Goal: Task Accomplishment & Management: Manage account settings

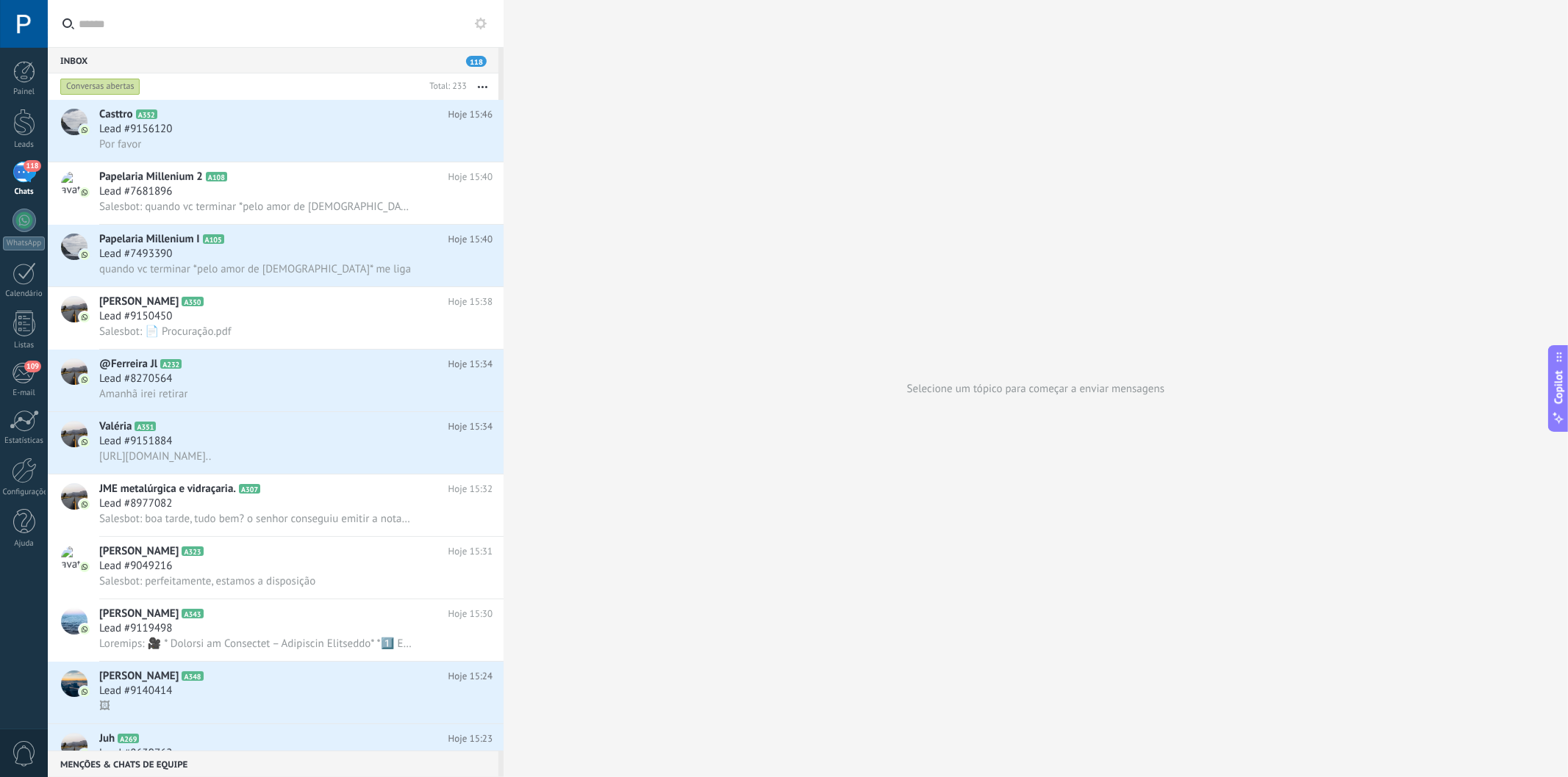
scroll to position [22, 0]
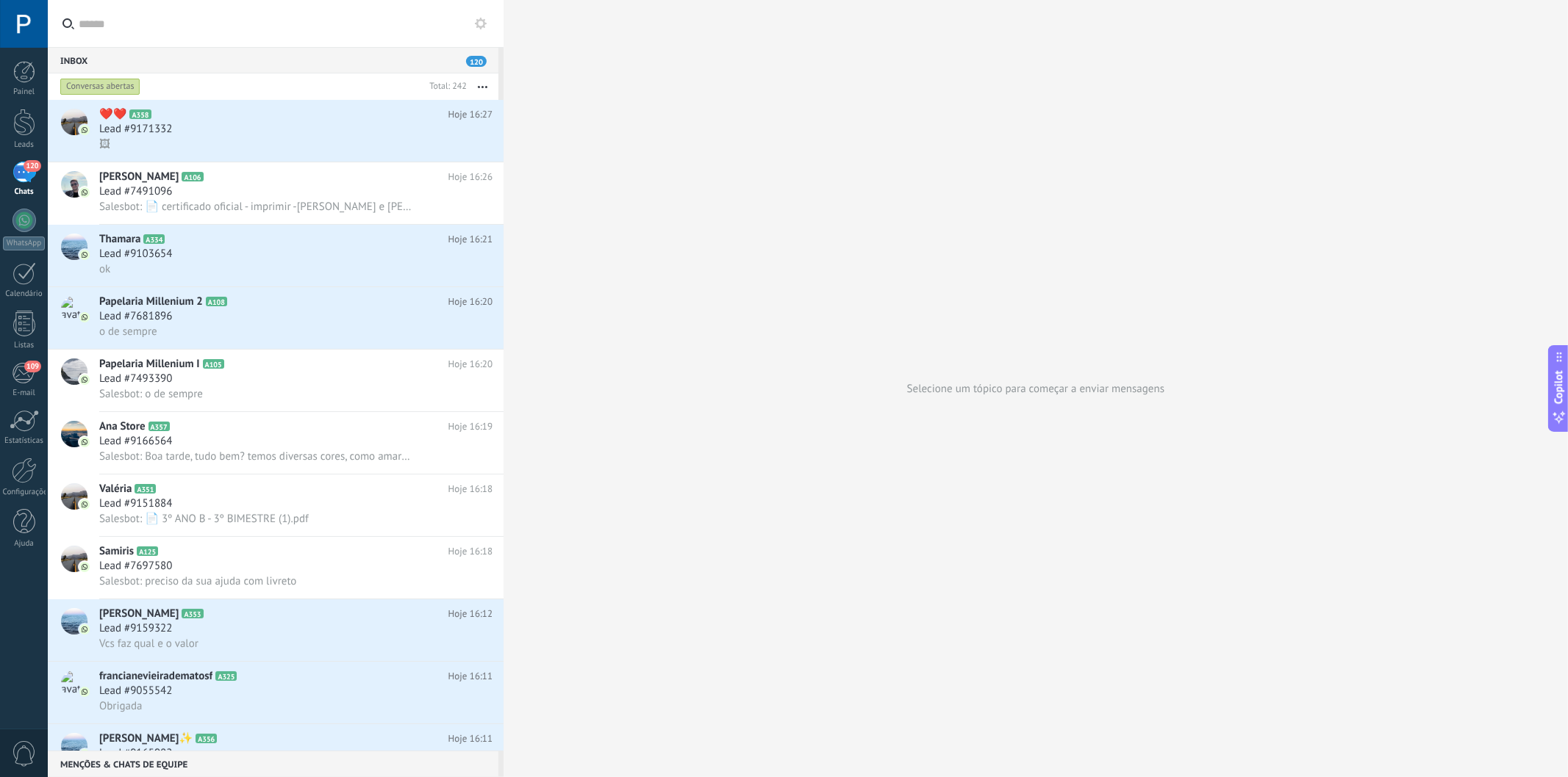
click at [284, 62] on div "Inbox 120" at bounding box center [273, 59] width 451 height 26
click at [284, 23] on input "text" at bounding box center [283, 23] width 410 height 47
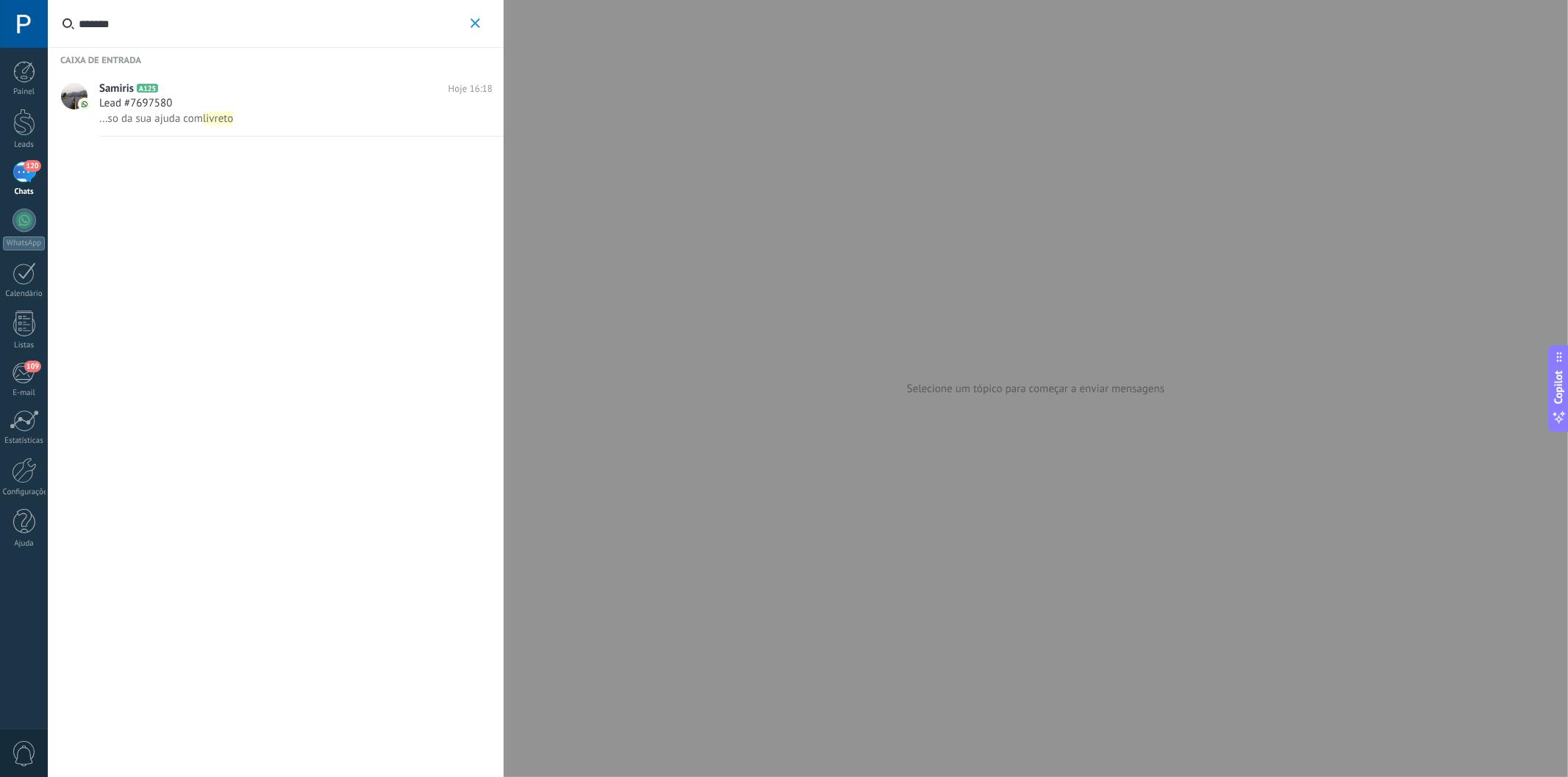
type input "*******"
click at [328, 109] on div "Lead #7697580" at bounding box center [296, 104] width 393 height 14
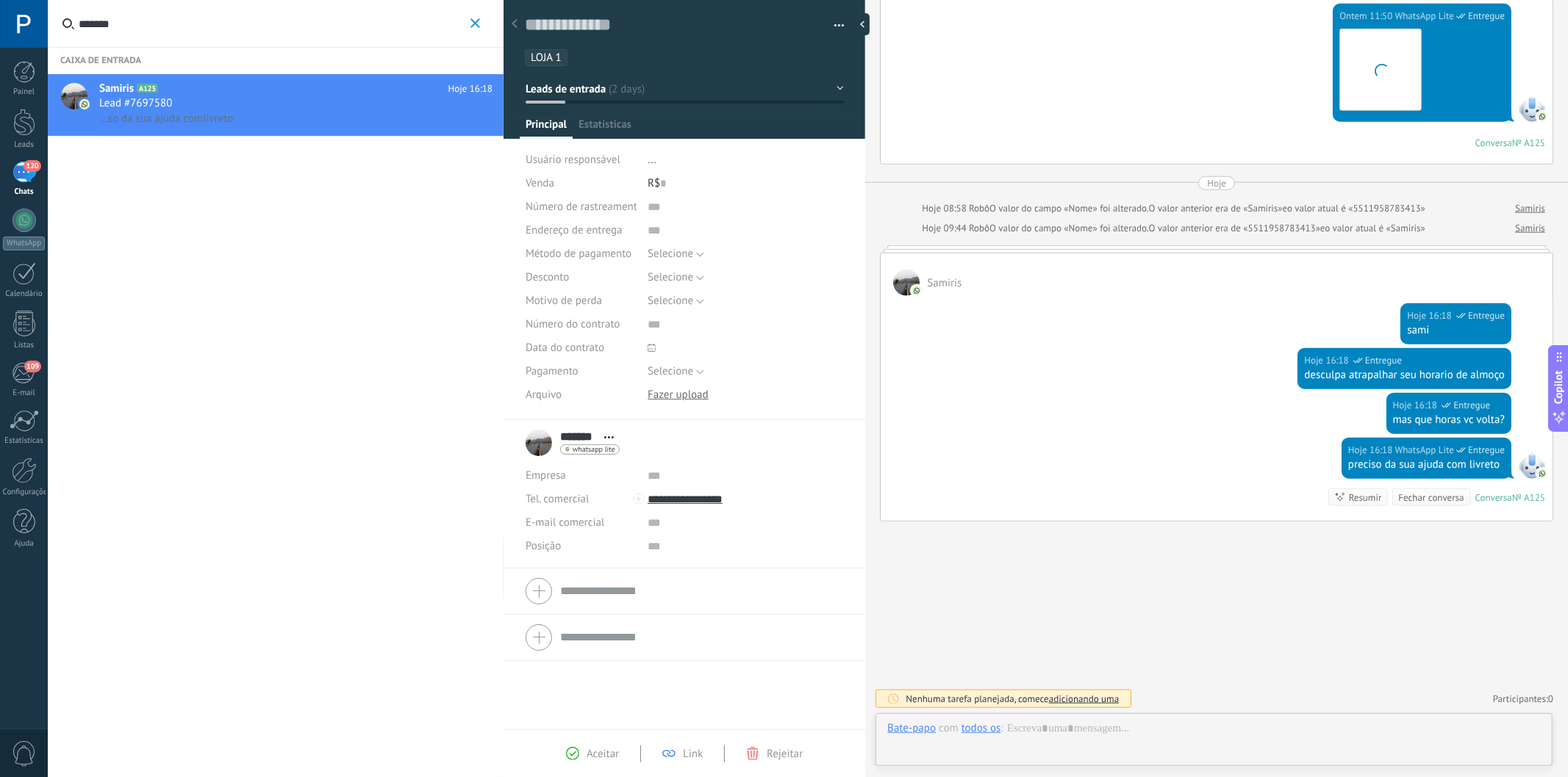
scroll to position [22, 0]
click at [515, 26] on use at bounding box center [514, 23] width 6 height 9
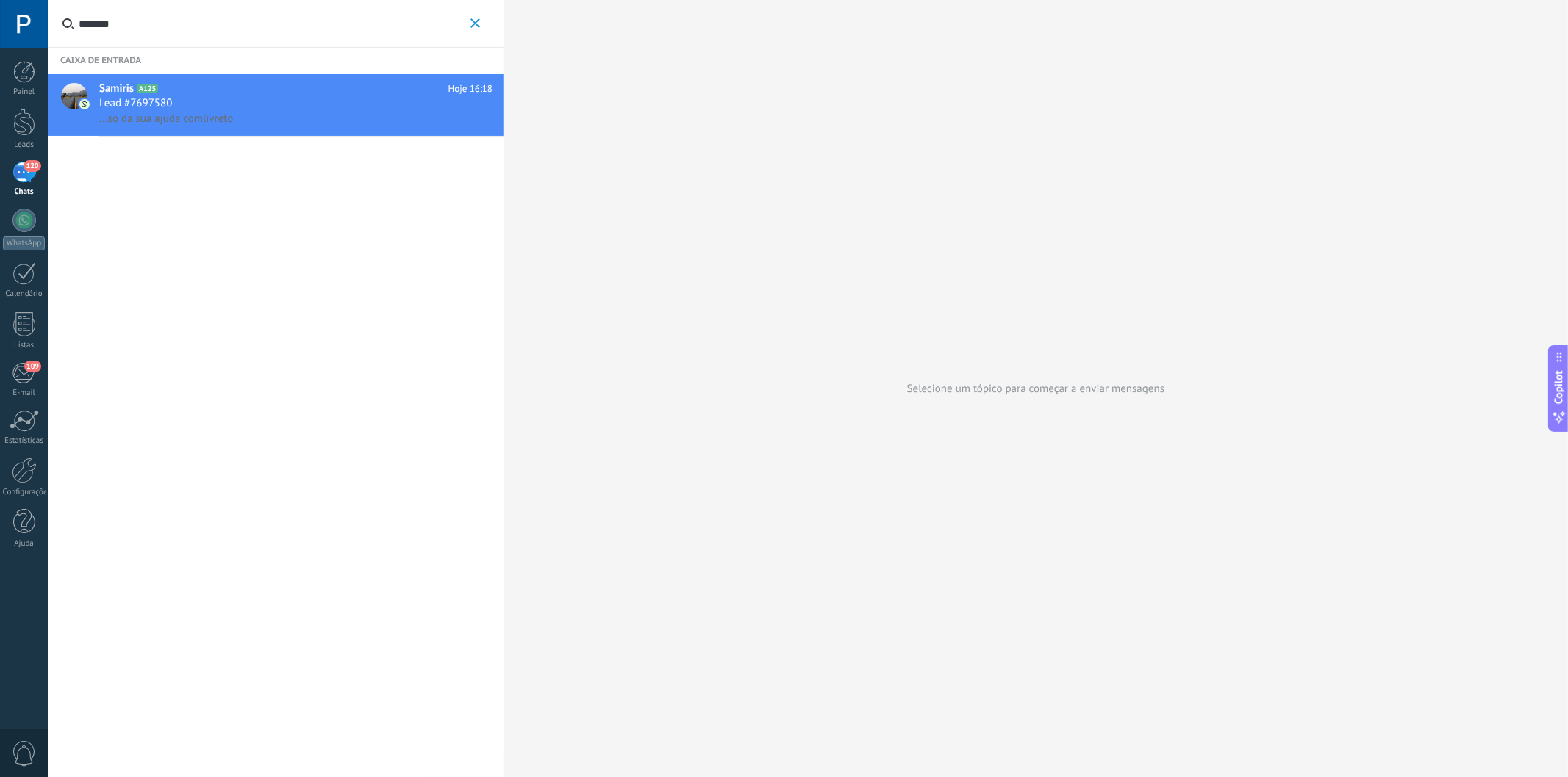
click at [473, 24] on use "button" at bounding box center [475, 23] width 10 height 10
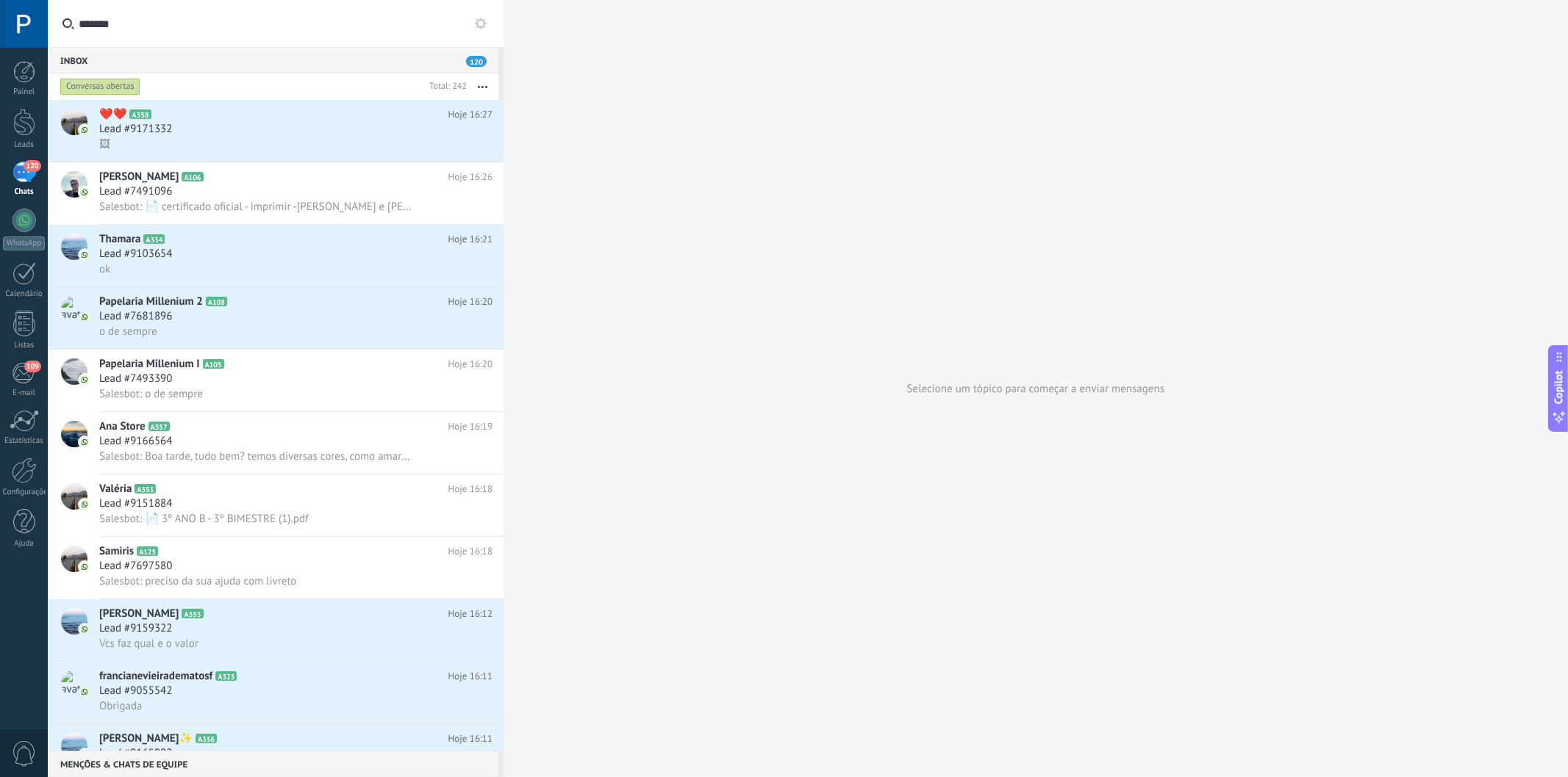
click at [283, 15] on input "*******" at bounding box center [283, 23] width 410 height 47
click at [483, 23] on use at bounding box center [481, 23] width 12 height 12
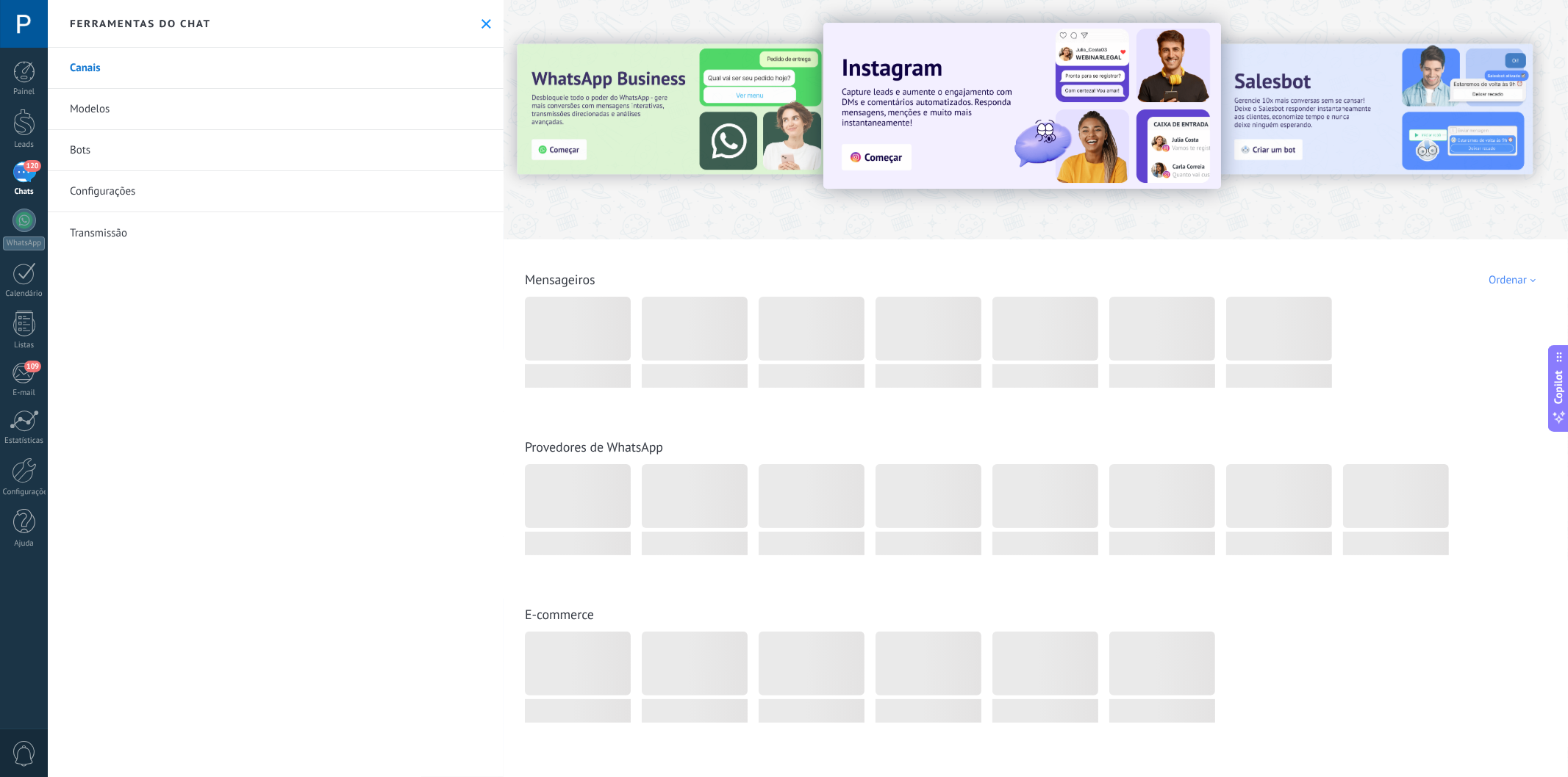
click at [481, 19] on icon at bounding box center [486, 23] width 10 height 10
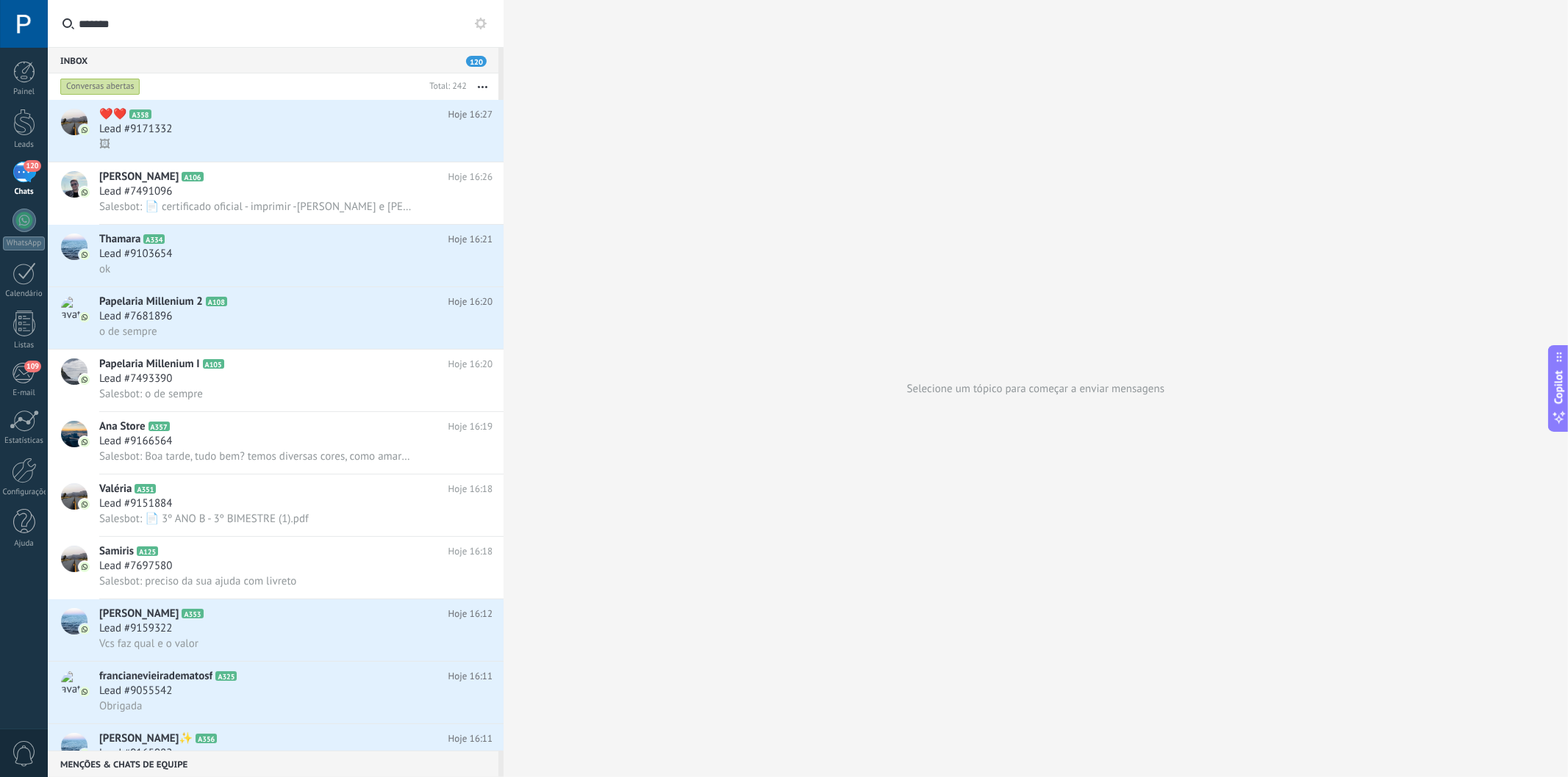
click at [483, 83] on button "button" at bounding box center [482, 87] width 32 height 26
click at [363, 30] on input "*******" at bounding box center [283, 23] width 410 height 47
click at [328, 149] on div "🖼" at bounding box center [296, 144] width 393 height 15
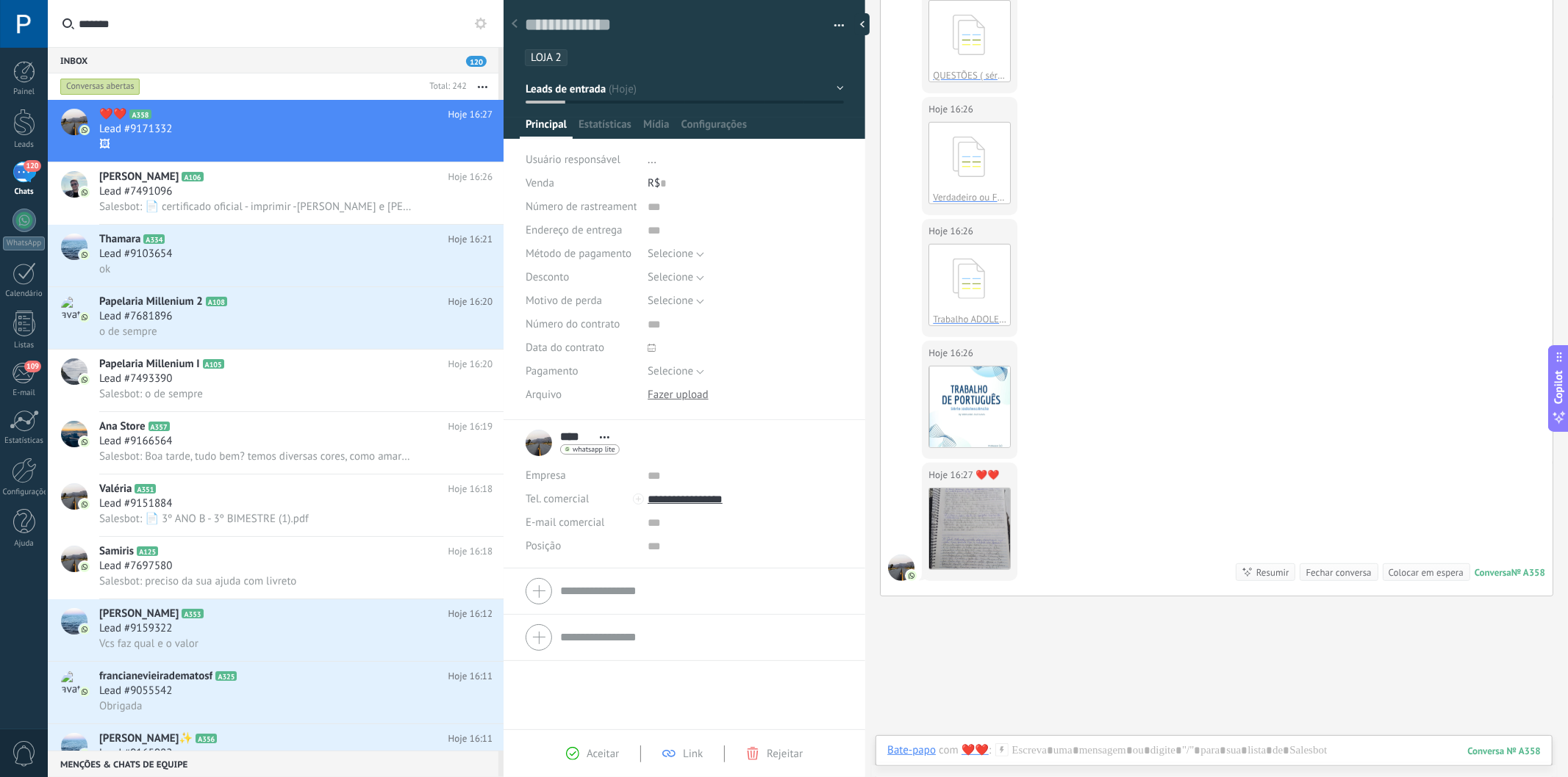
scroll to position [423, 0]
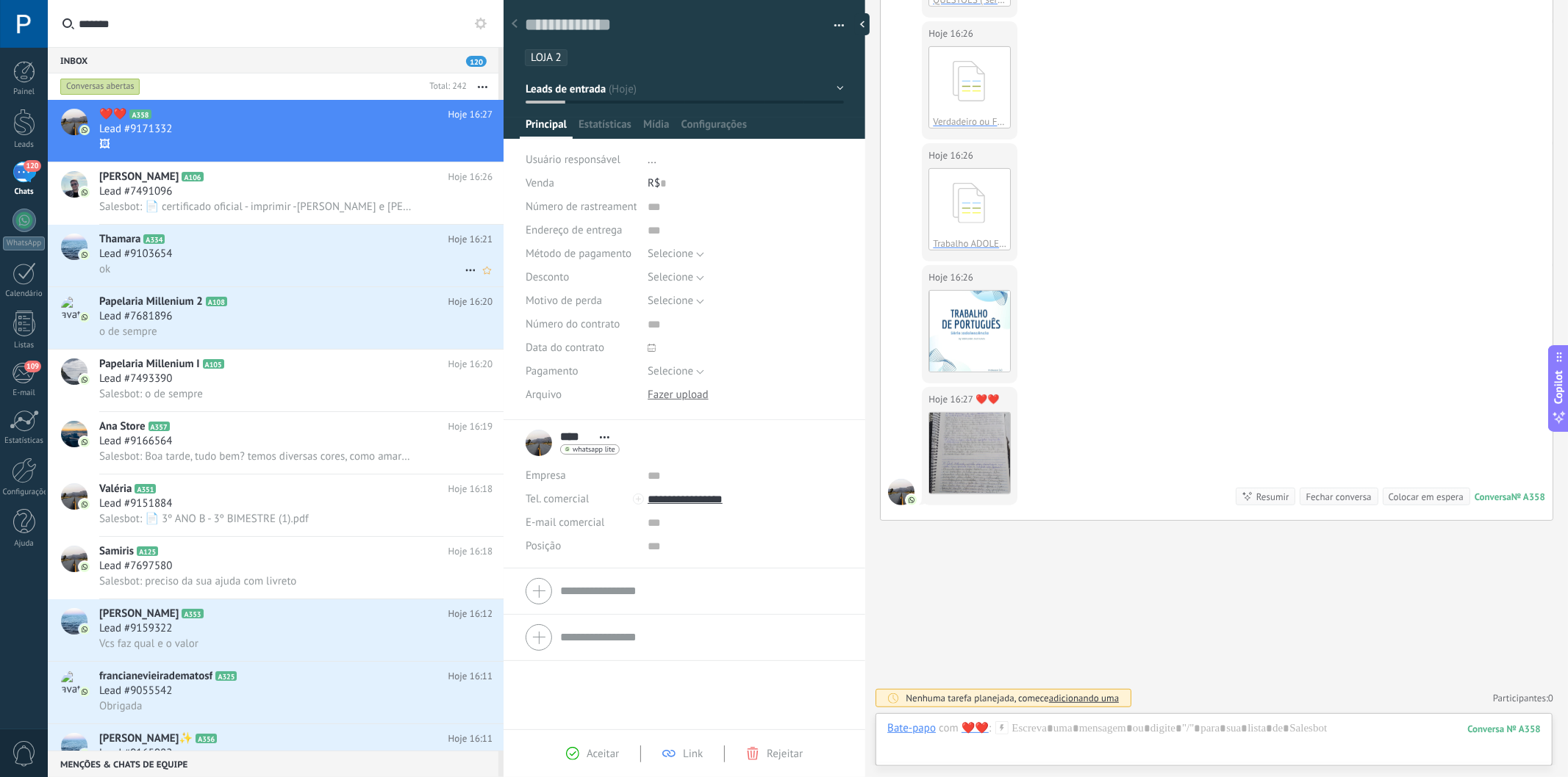
click at [357, 251] on div "Lead #9103654" at bounding box center [296, 254] width 393 height 14
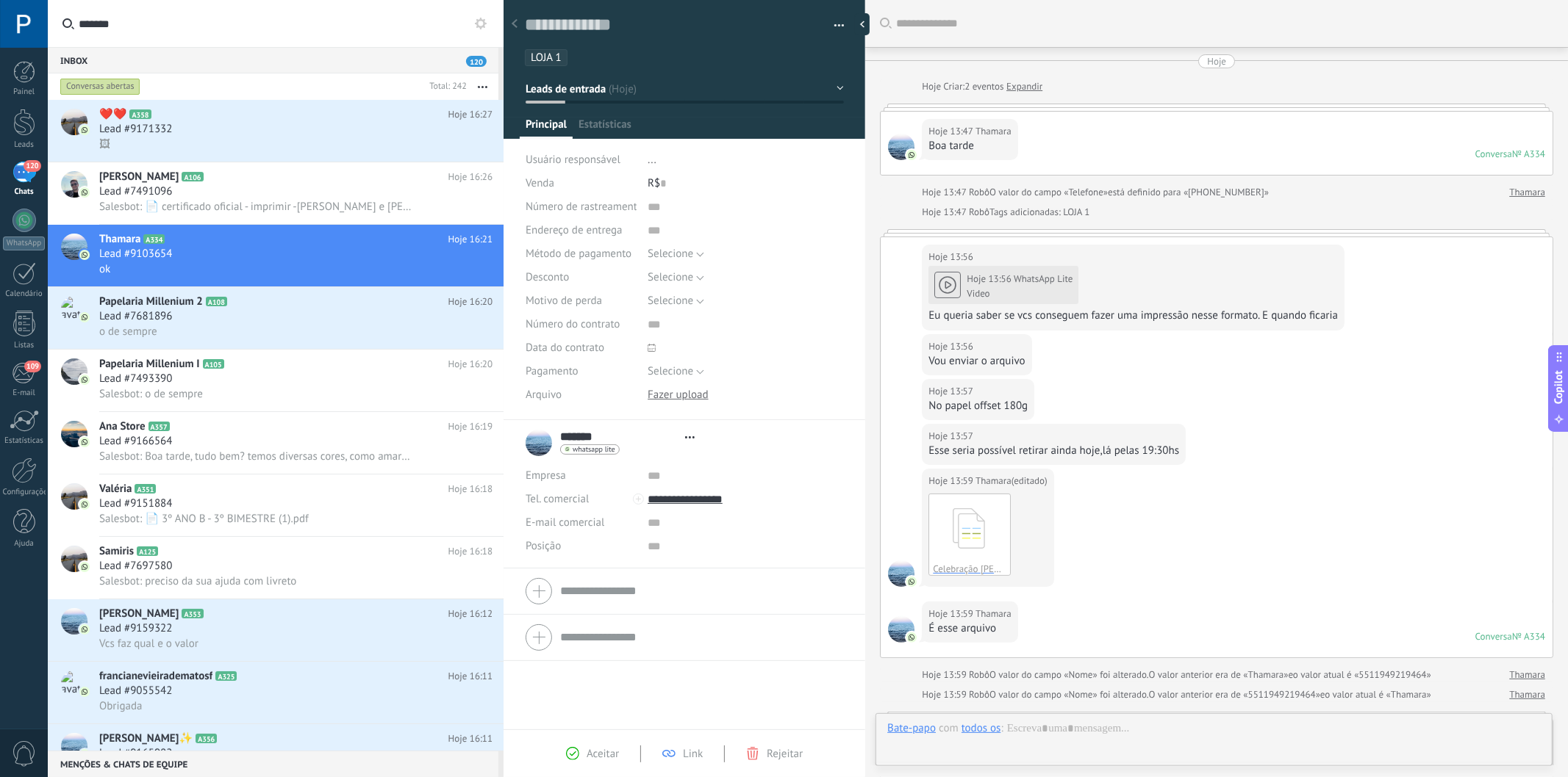
type textarea "**********"
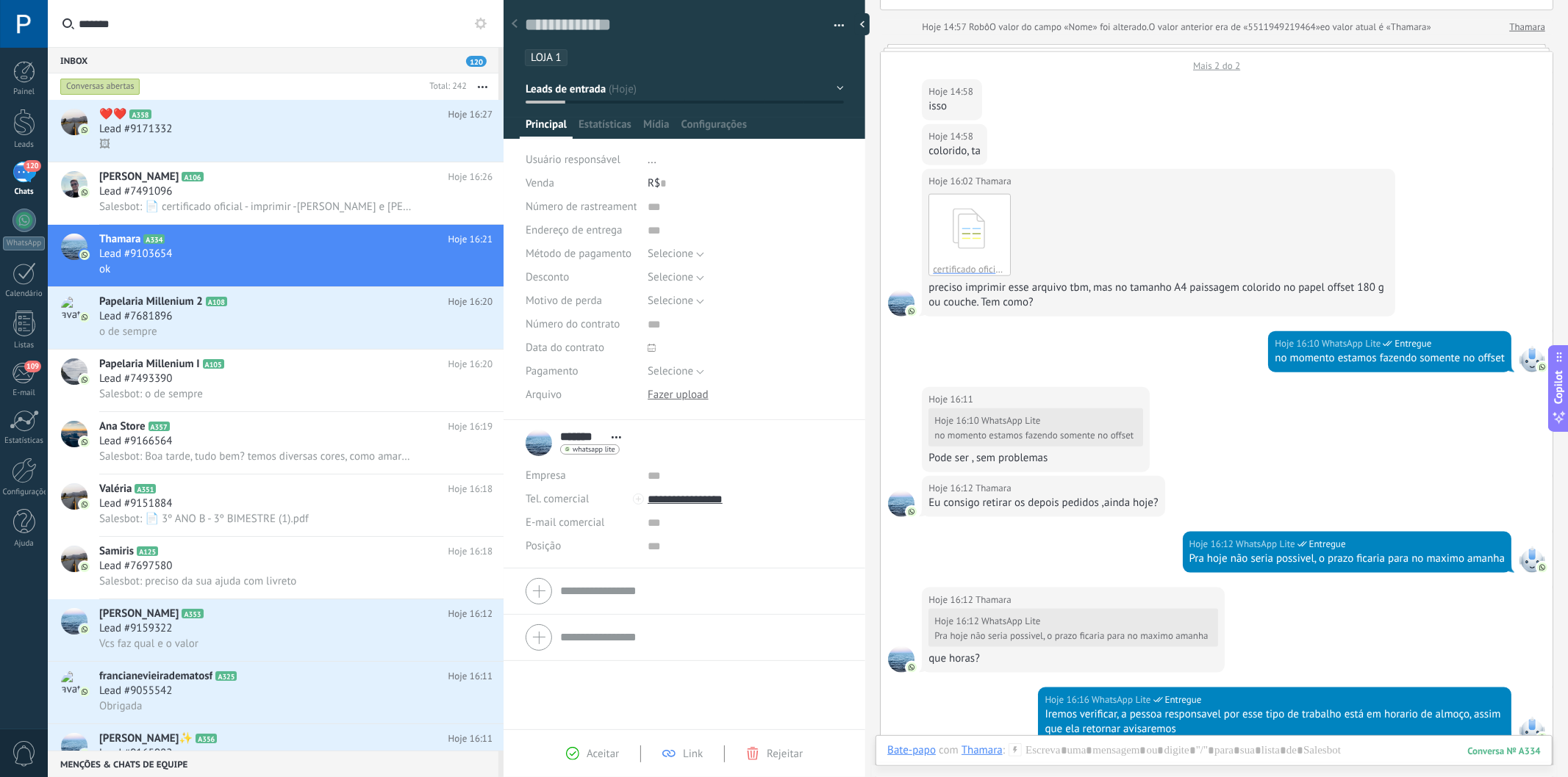
scroll to position [1220, 0]
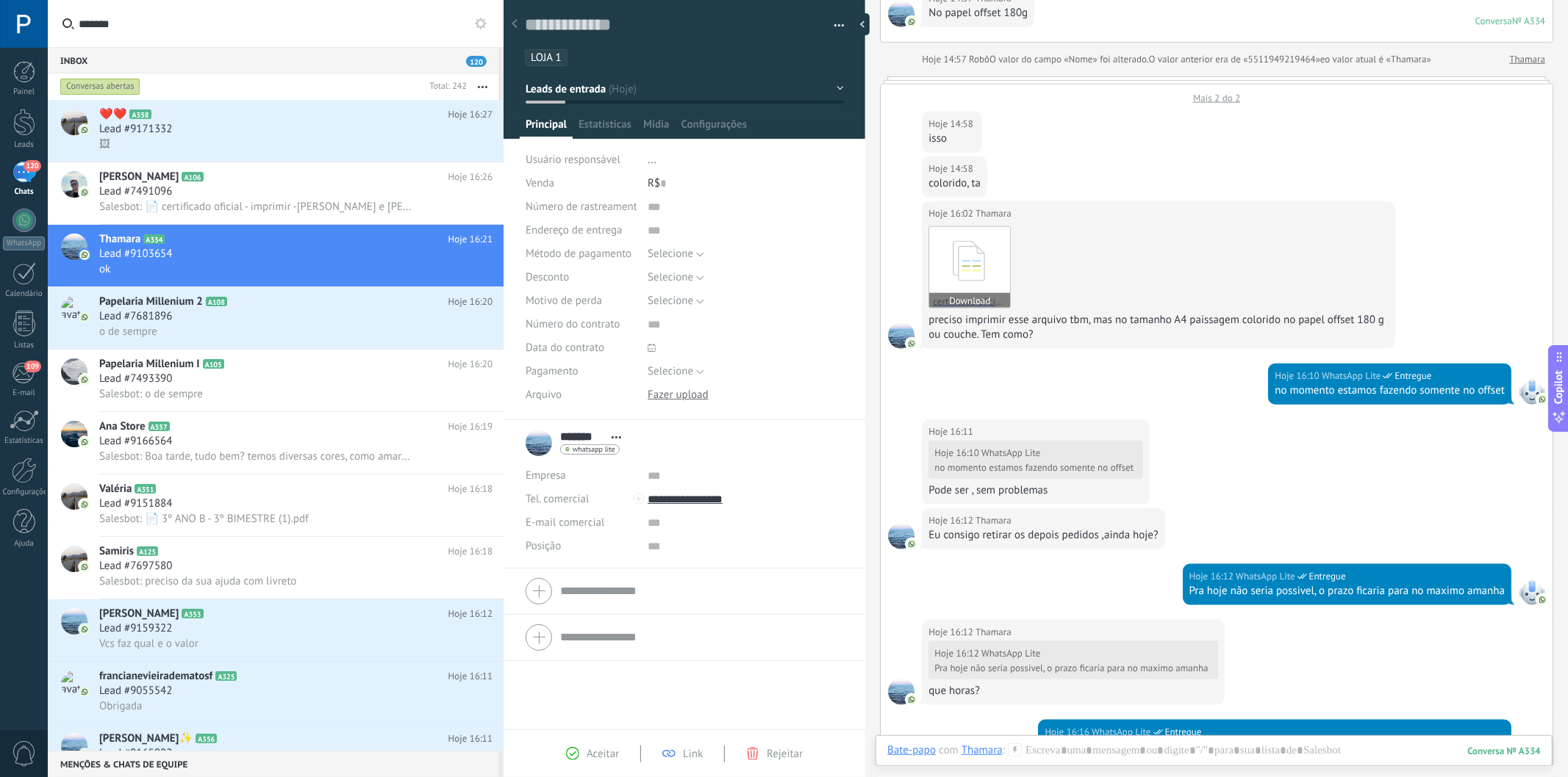
click at [973, 298] on button "Download" at bounding box center [969, 300] width 81 height 14
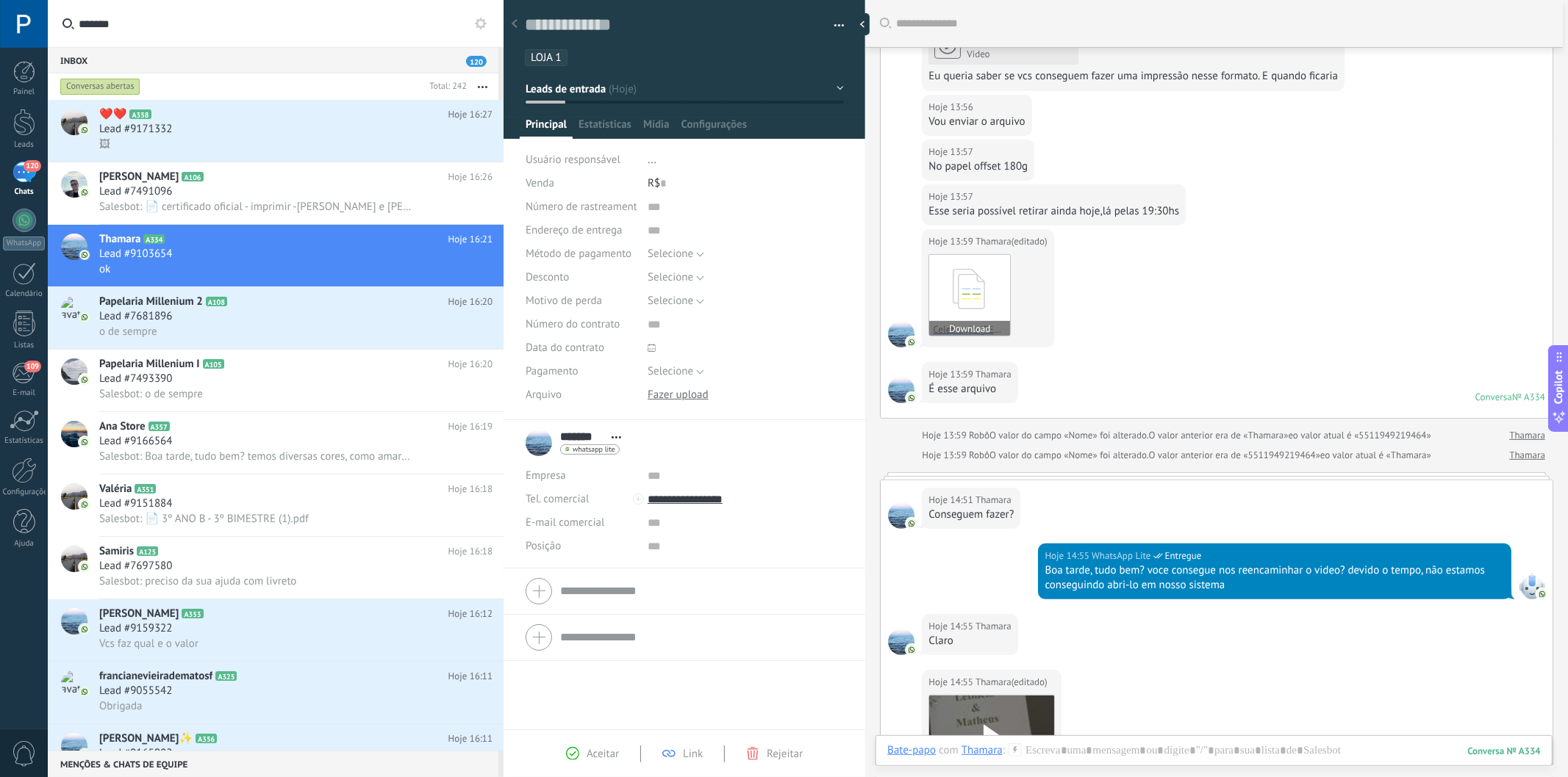
scroll to position [158, 0]
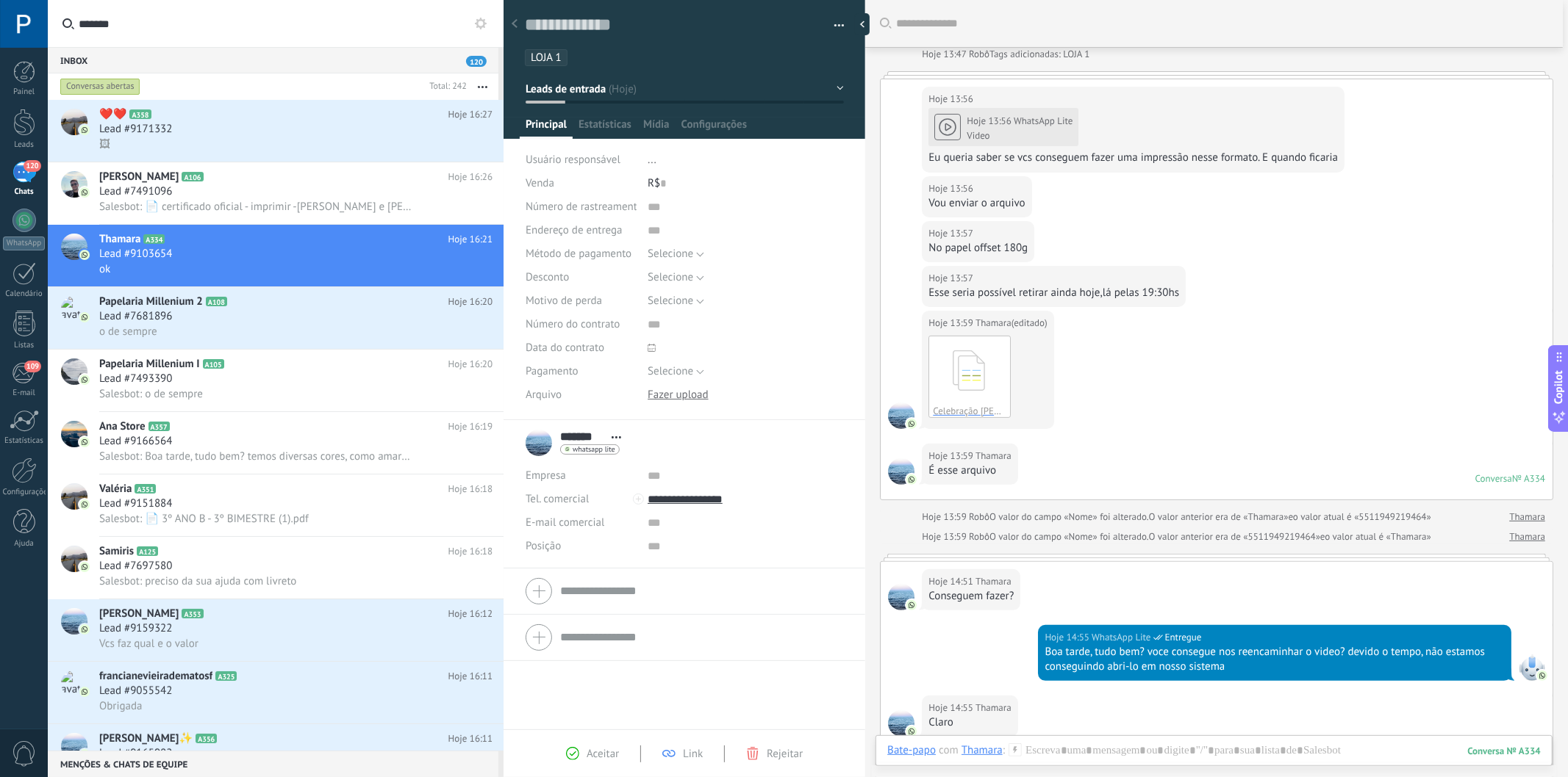
click at [944, 128] on div "Hoje 13:56 WhatsApp Lite Video Eu queria saber se vcs conseguem fazer uma impre…" at bounding box center [1132, 136] width 409 height 59
click at [950, 126] on div "Hoje 13:56 WhatsApp Lite Video Eu queria saber se vcs conseguem fazer uma impre…" at bounding box center [1132, 136] width 409 height 59
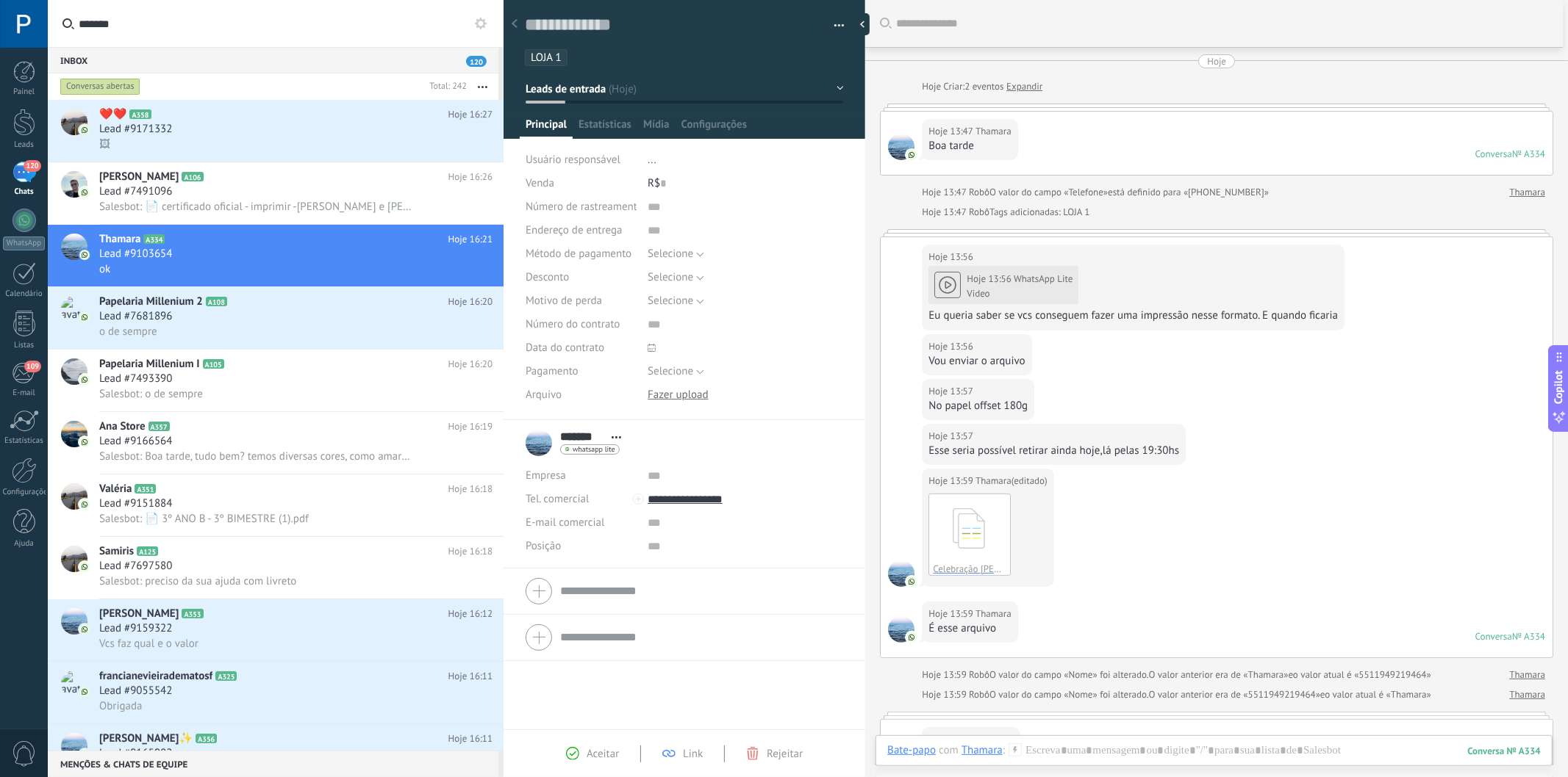
click at [947, 294] on div "Hoje 13:56 WhatsApp Lite Video Eu queria saber se vcs conseguem fazer uma impre…" at bounding box center [1132, 294] width 409 height 59
click at [947, 292] on div "Hoje 13:56 WhatsApp Lite Video Eu queria saber se vcs conseguem fazer uma impre…" at bounding box center [1132, 294] width 409 height 59
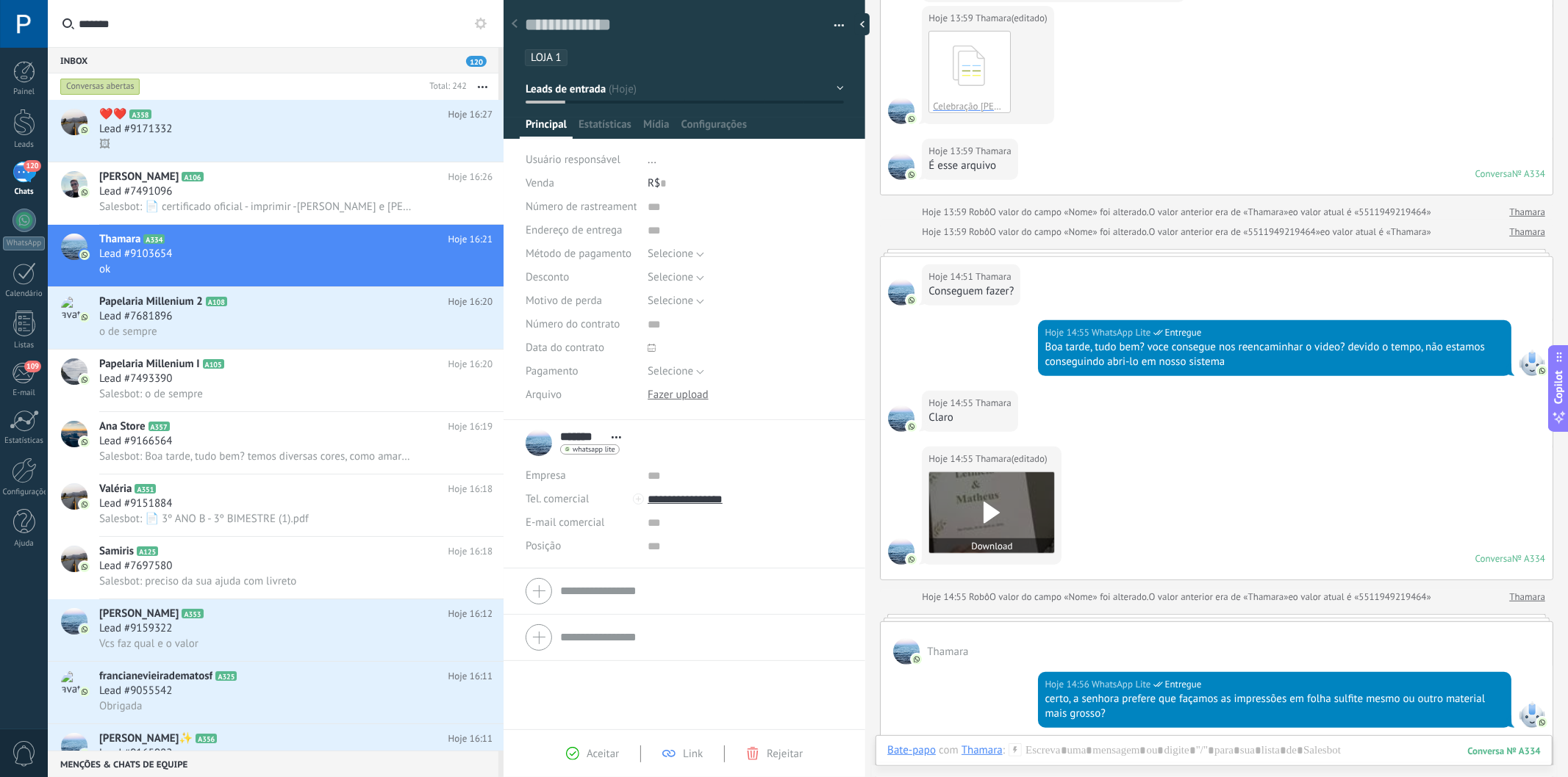
scroll to position [489, 0]
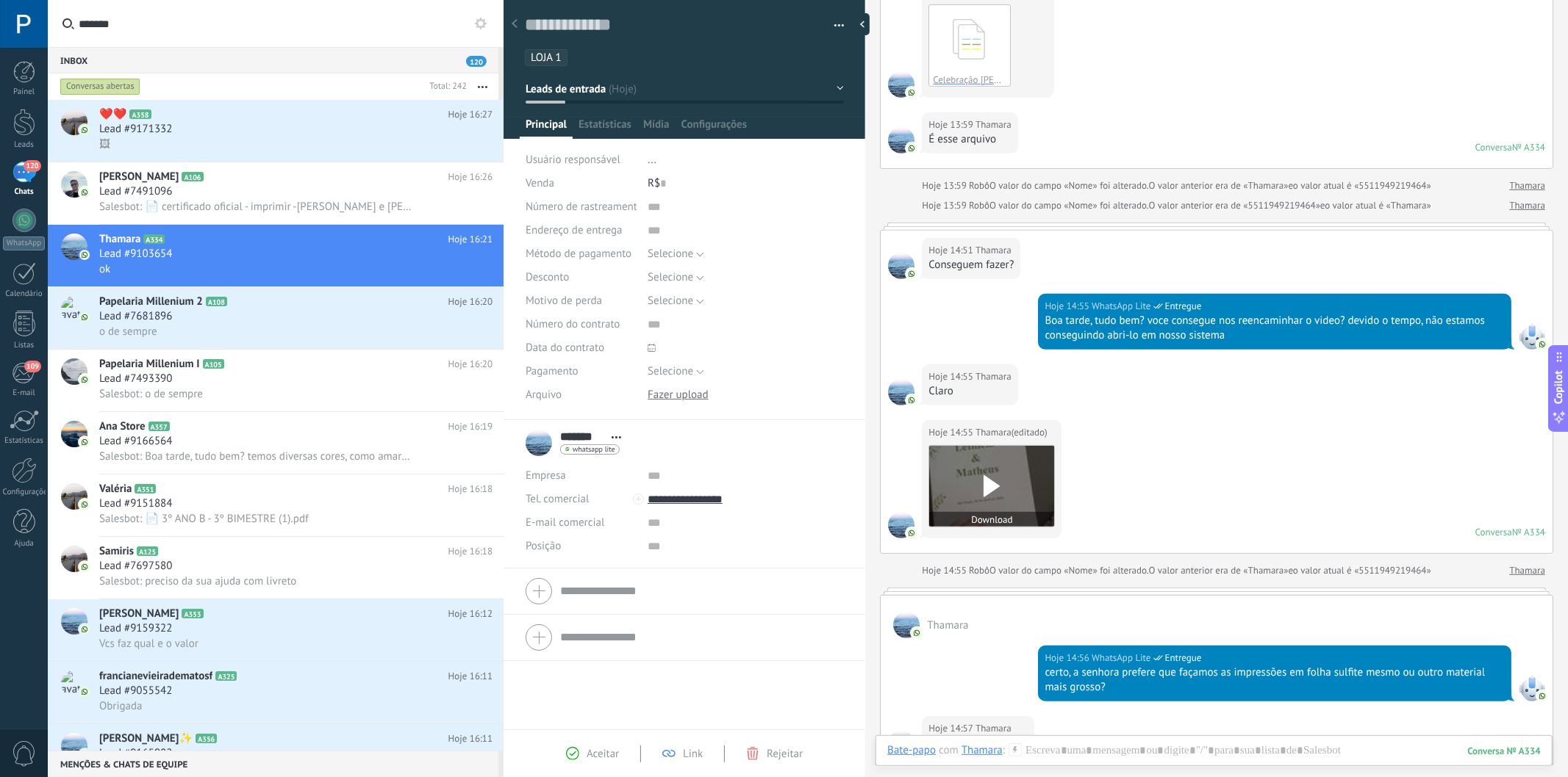
click at [993, 489] on use at bounding box center [992, 486] width 16 height 22
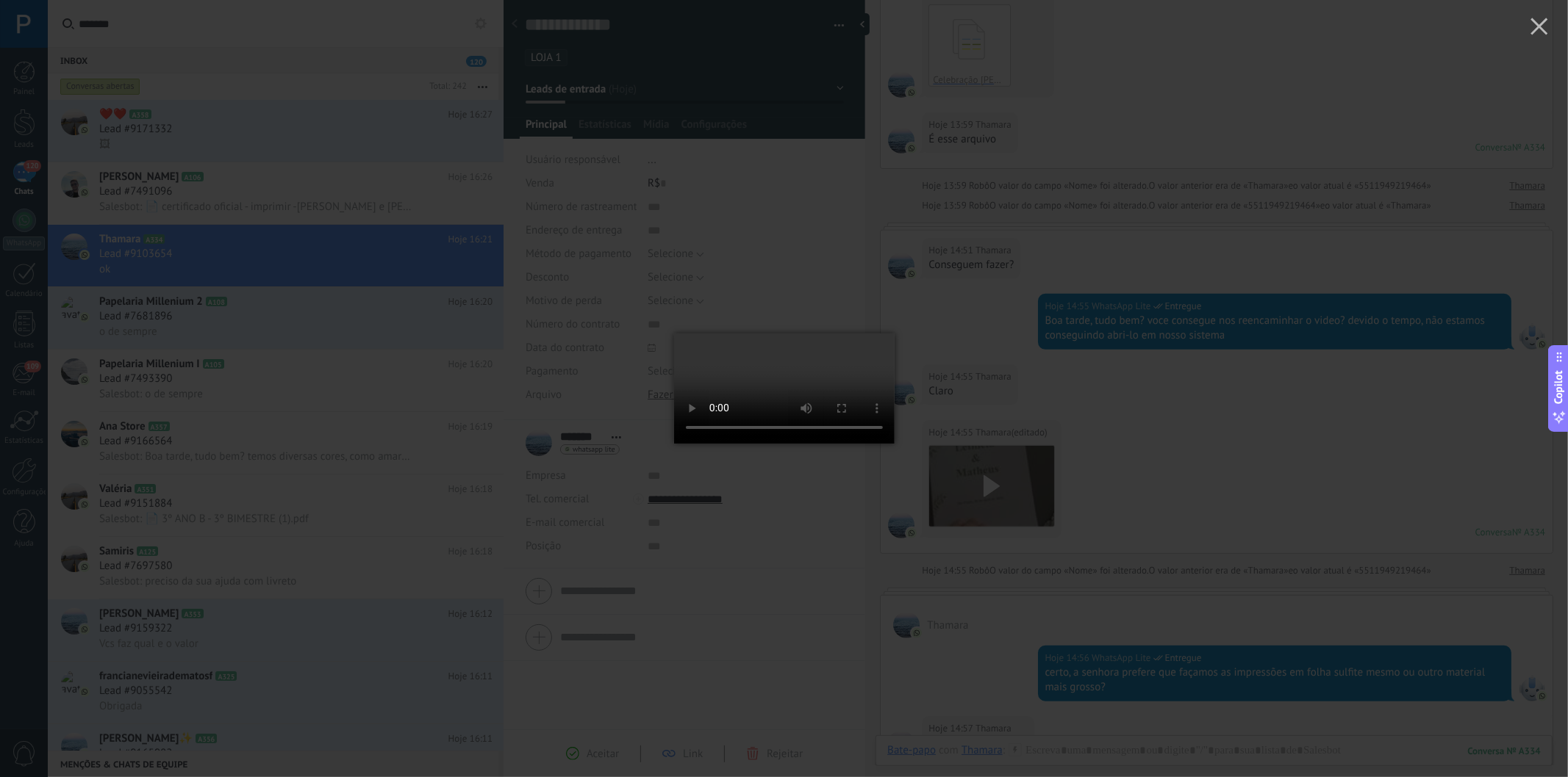
click at [1079, 540] on div at bounding box center [784, 388] width 1568 height 777
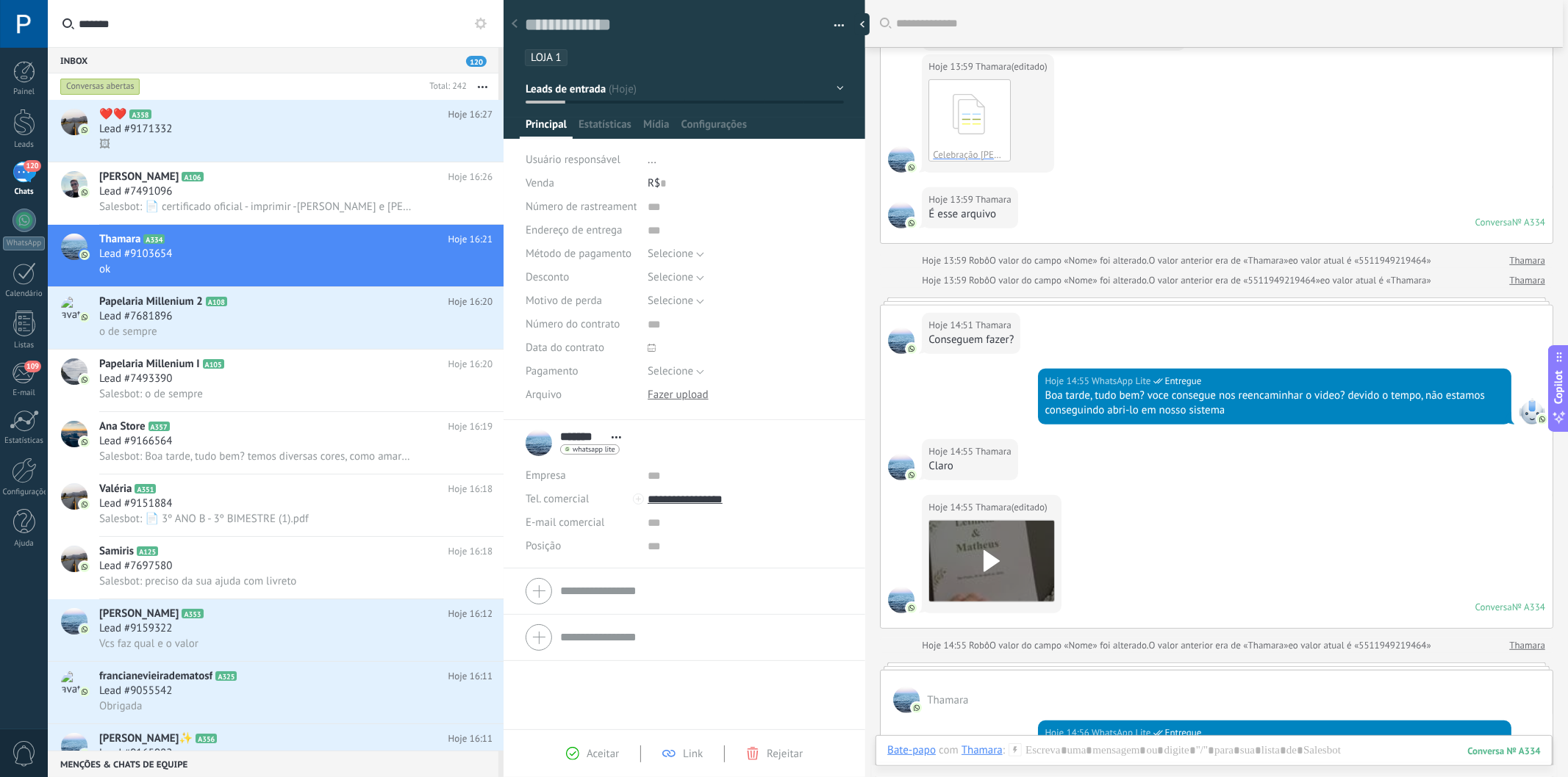
scroll to position [326, 0]
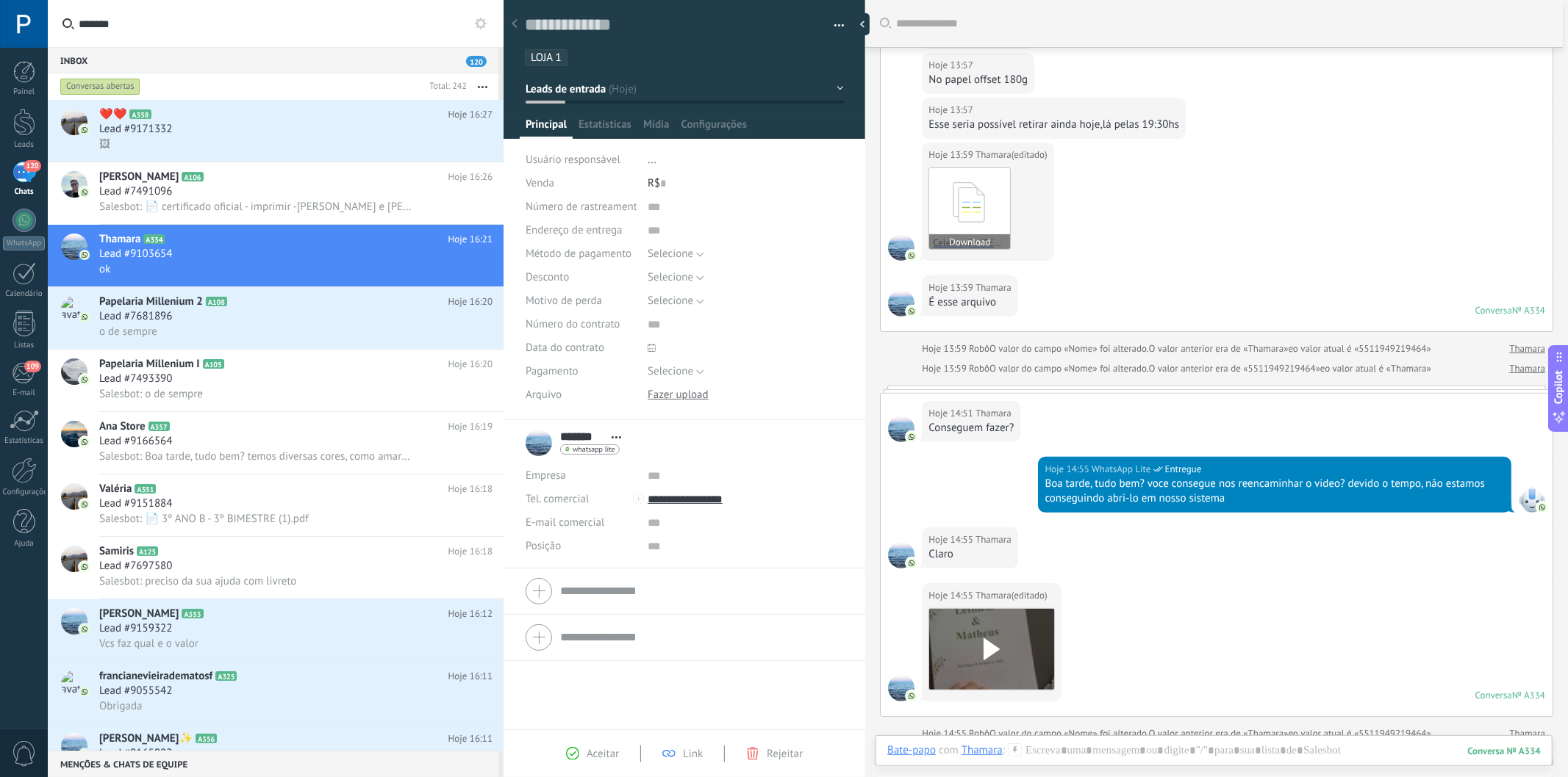
click at [980, 199] on icon at bounding box center [969, 203] width 58 height 61
